Goal: Task Accomplishment & Management: Use online tool/utility

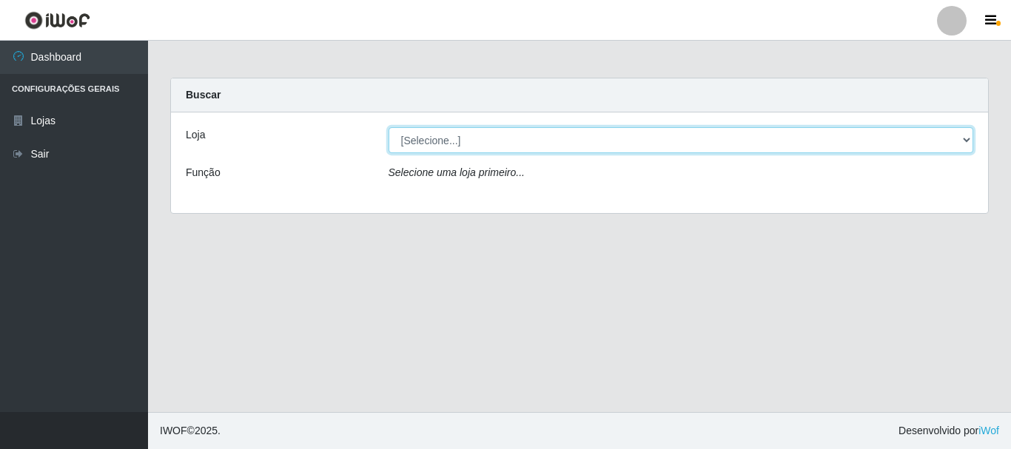
click at [968, 137] on select "[Selecione...] Nordestão - Alecrim" at bounding box center [682, 140] width 586 height 26
select select "453"
click at [389, 127] on select "[Selecione...] Nordestão - Alecrim" at bounding box center [682, 140] width 586 height 26
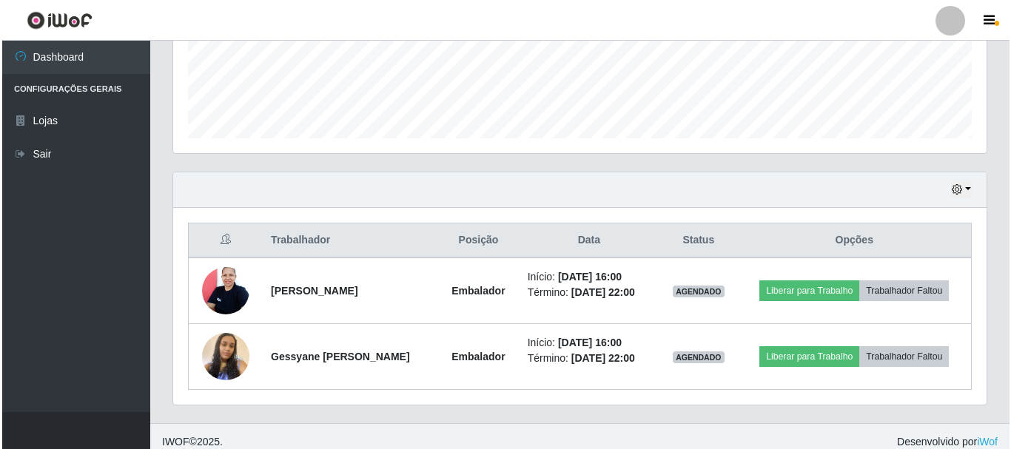
scroll to position [402, 0]
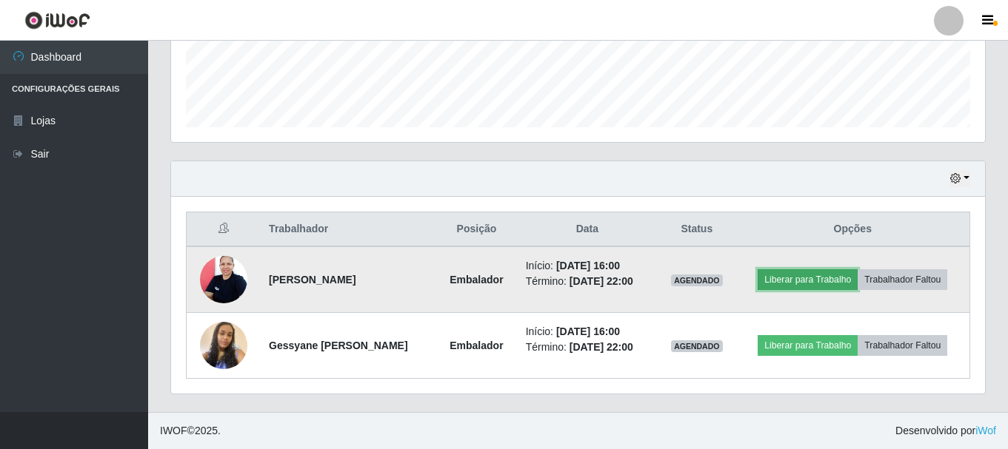
click at [831, 275] on button "Liberar para Trabalho" at bounding box center [807, 279] width 100 height 21
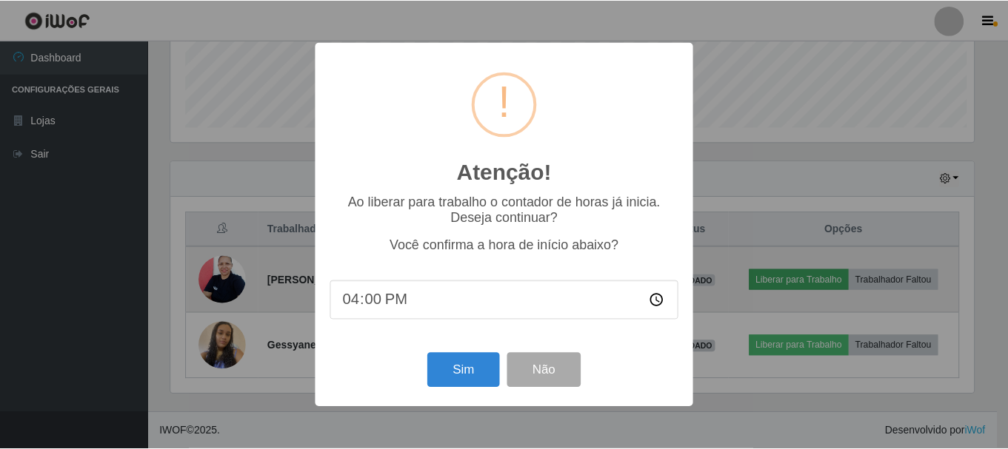
scroll to position [307, 806]
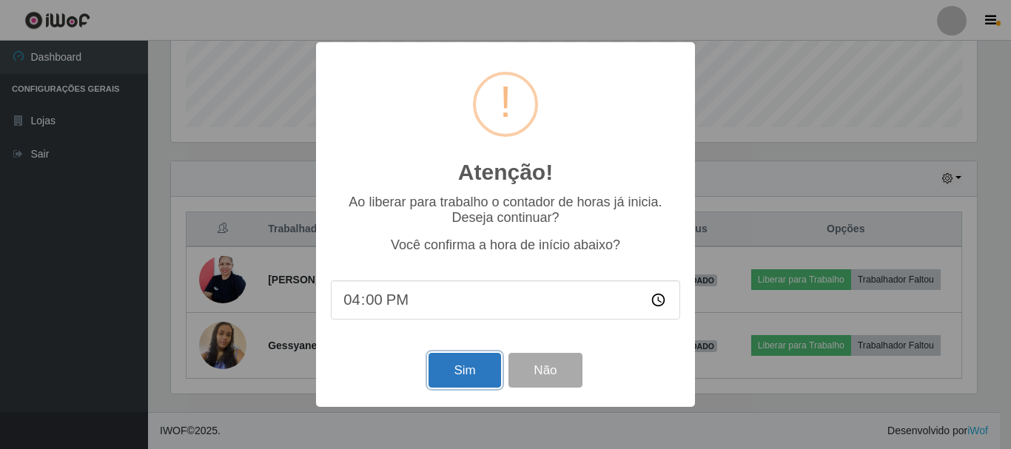
click at [442, 370] on button "Sim" at bounding box center [465, 370] width 72 height 35
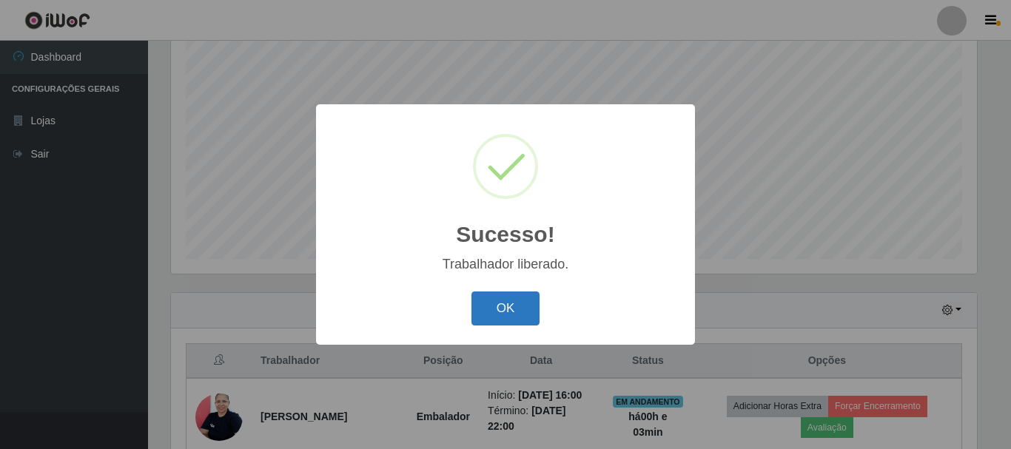
click at [508, 309] on button "OK" at bounding box center [506, 309] width 69 height 35
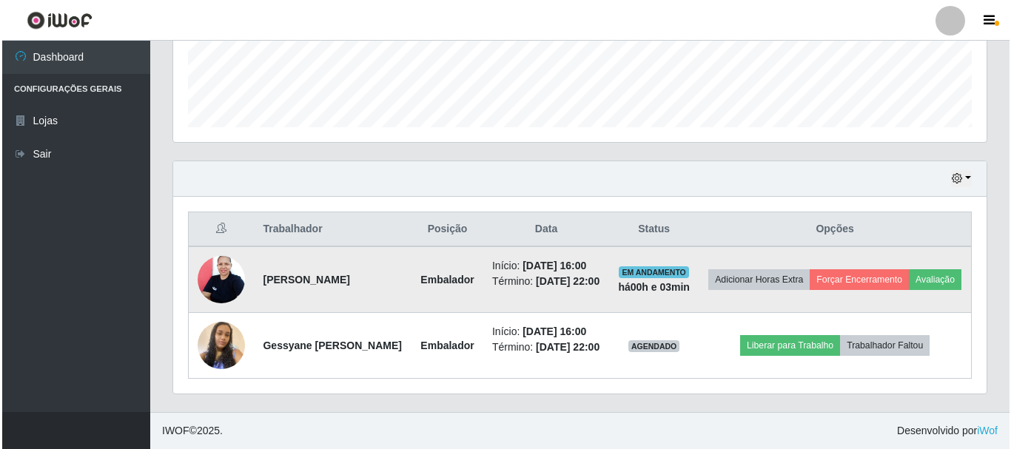
scroll to position [455, 0]
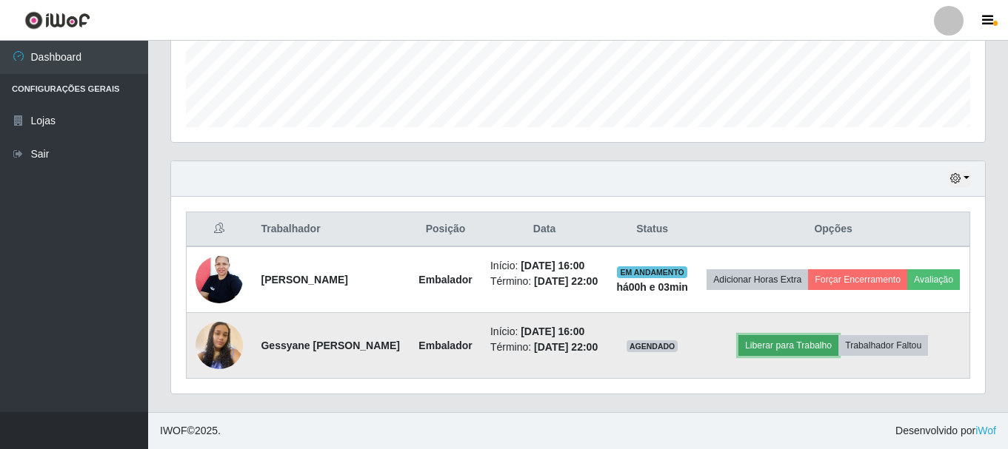
click at [804, 335] on button "Liberar para Trabalho" at bounding box center [788, 345] width 100 height 21
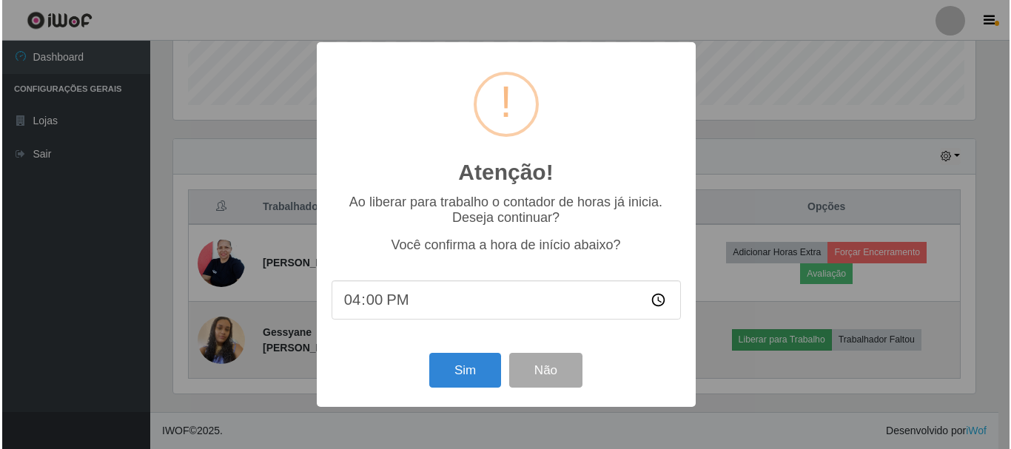
scroll to position [307, 806]
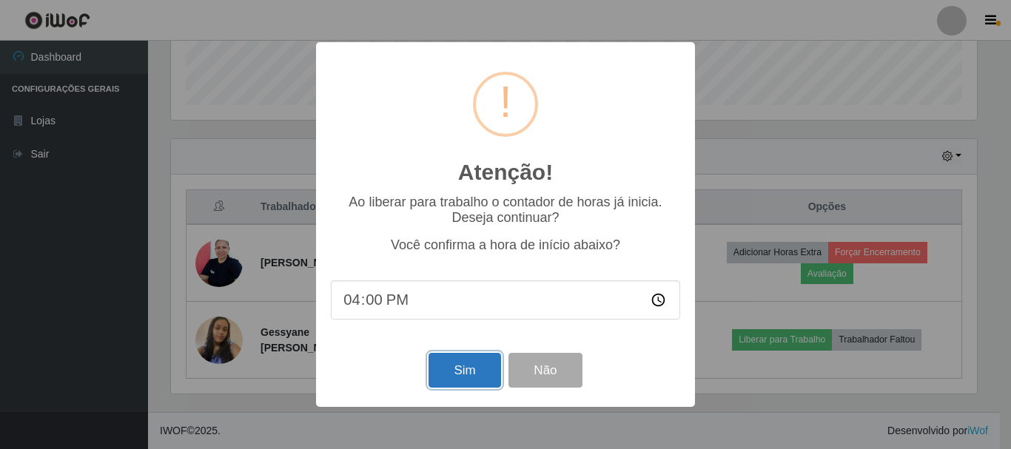
click at [458, 378] on button "Sim" at bounding box center [465, 370] width 72 height 35
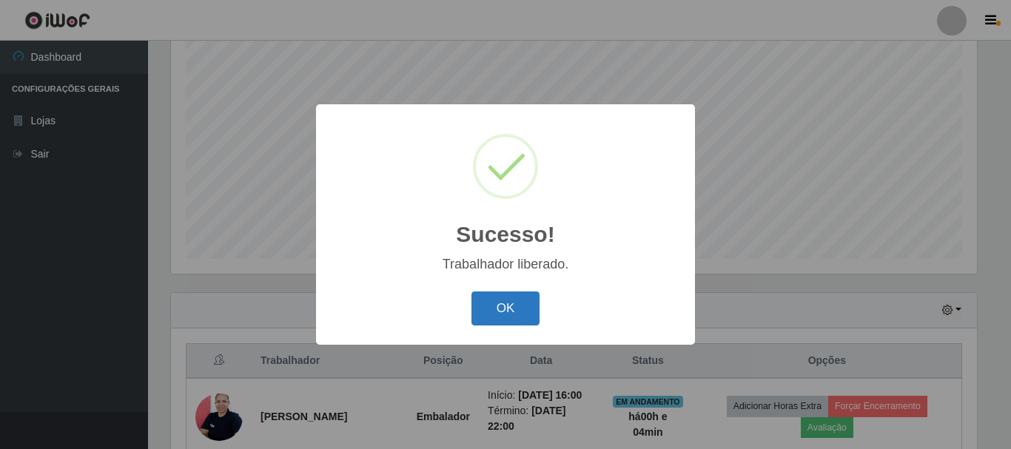
click at [487, 324] on button "OK" at bounding box center [506, 309] width 69 height 35
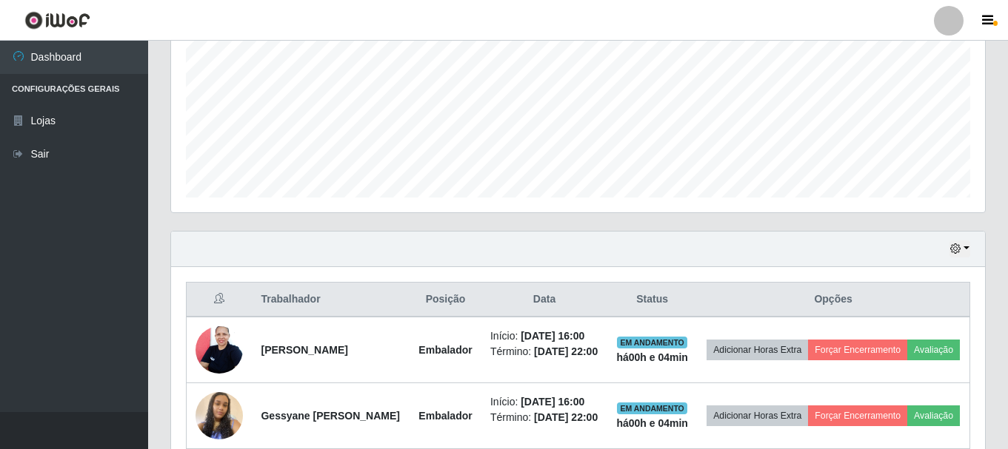
scroll to position [455, 0]
